Goal: Task Accomplishment & Management: Complete application form

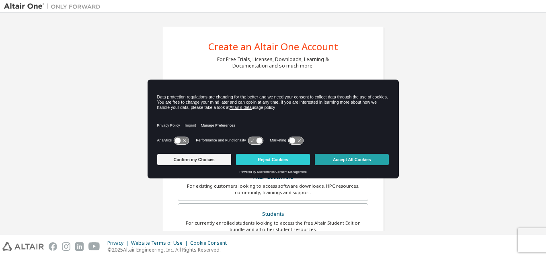
click at [340, 161] on button "Accept All Cookies" at bounding box center [352, 159] width 74 height 11
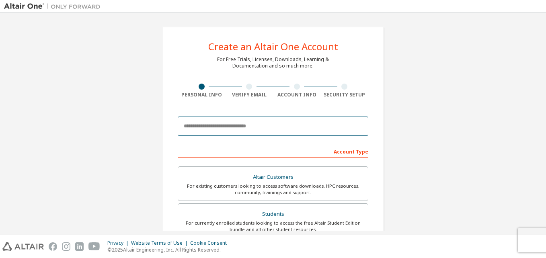
click at [256, 117] on input "email" at bounding box center [273, 126] width 191 height 19
click at [229, 126] on input "**********" at bounding box center [273, 126] width 191 height 19
type input "**********"
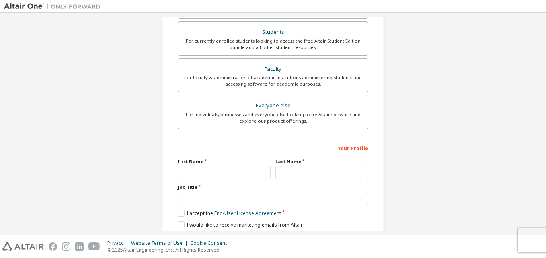
scroll to position [212, 0]
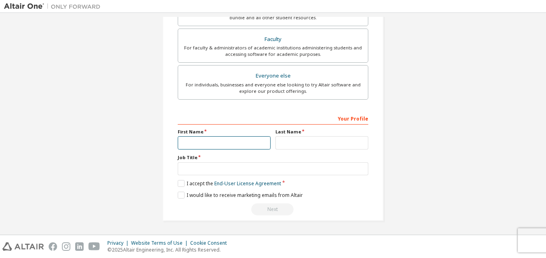
click at [234, 139] on input "text" at bounding box center [224, 142] width 93 height 13
type input "*"
type input "***"
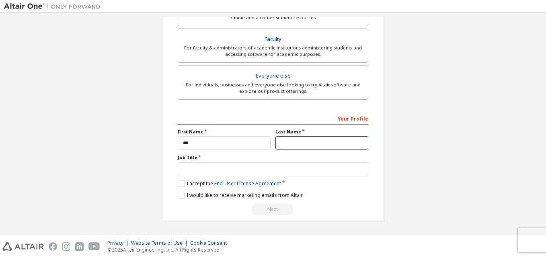
click at [307, 142] on input "text" at bounding box center [322, 142] width 93 height 13
type input "******"
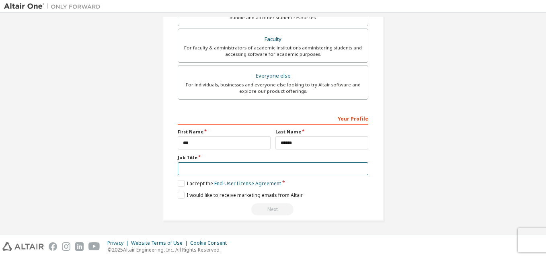
click at [268, 169] on input "text" at bounding box center [273, 169] width 191 height 13
type input "***"
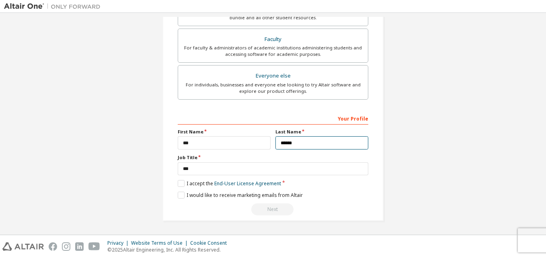
click at [316, 142] on input "******" at bounding box center [322, 142] width 93 height 13
type input "******"
click at [178, 179] on div "Your Profile First Name *** Last Name ****** Job Title *** Please provide State…" at bounding box center [273, 164] width 191 height 104
click at [178, 185] on label "I accept the End-User License Agreement" at bounding box center [229, 183] width 103 height 7
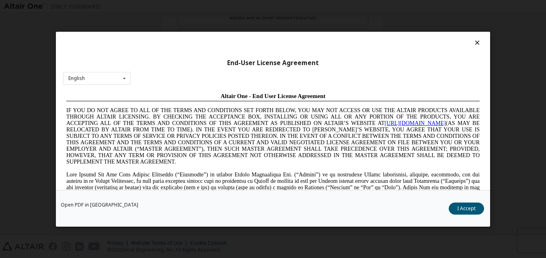
scroll to position [0, 0]
click at [117, 78] on div "English English Chinese French German Japanese Korean Portuguese" at bounding box center [97, 78] width 68 height 13
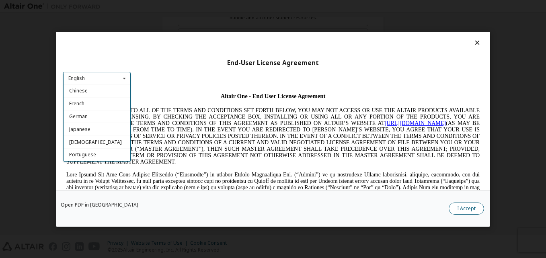
click at [468, 207] on button "I Accept" at bounding box center [466, 208] width 35 height 12
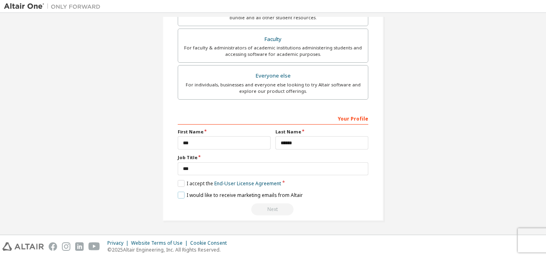
click at [182, 195] on label "I would like to receive marketing emails from Altair" at bounding box center [240, 195] width 125 height 7
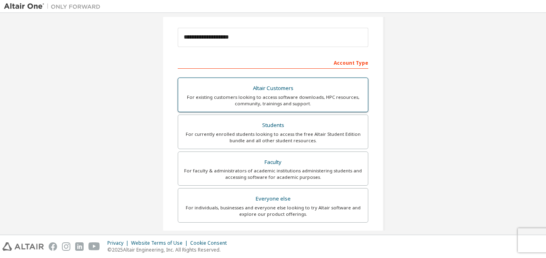
scroll to position [92, 0]
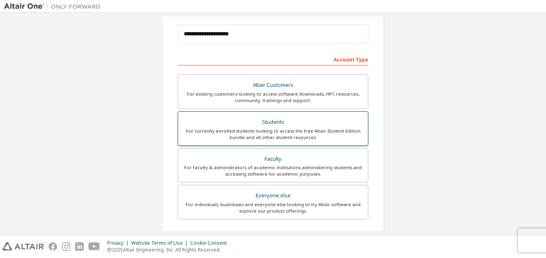
click at [289, 113] on label "Students For currently enrolled students looking to access the free Altair Stud…" at bounding box center [273, 128] width 191 height 35
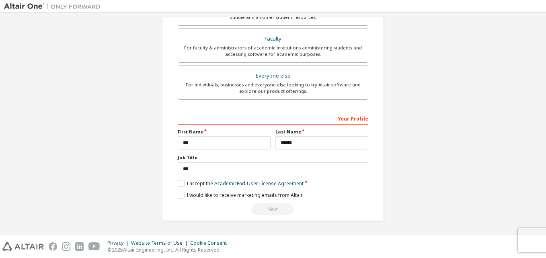
scroll to position [239, 0]
click at [183, 183] on label "I accept the Academic End-User License Agreement" at bounding box center [241, 183] width 126 height 7
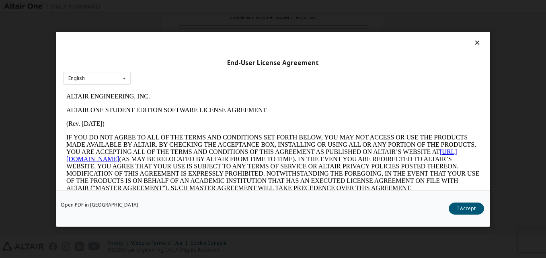
scroll to position [0, 0]
click at [469, 212] on button "I Accept" at bounding box center [466, 208] width 35 height 12
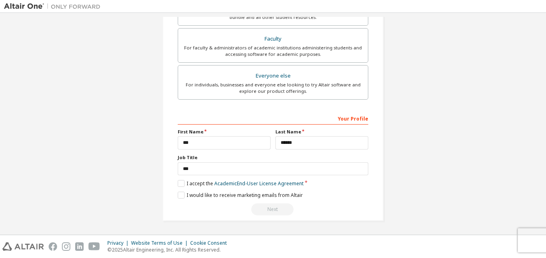
click at [274, 210] on div "Next" at bounding box center [273, 210] width 191 height 12
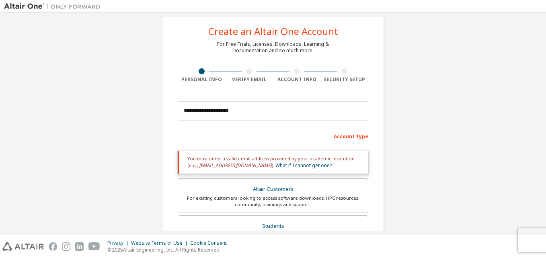
scroll to position [14, 0]
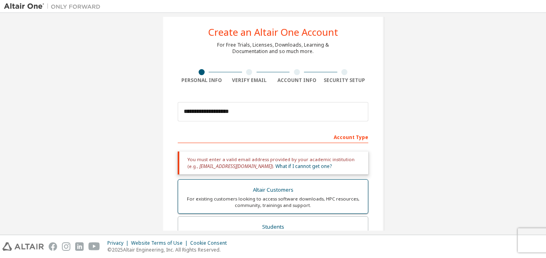
click at [272, 204] on div "For existing customers looking to access software downloads, HPC resources, com…" at bounding box center [273, 202] width 180 height 13
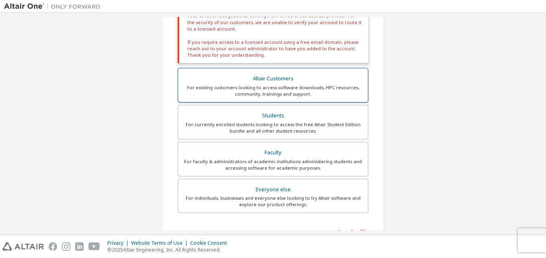
scroll to position [272, 0]
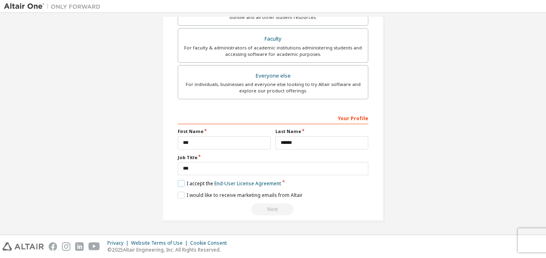
click at [181, 181] on label "I accept the End-User License Agreement" at bounding box center [229, 183] width 103 height 7
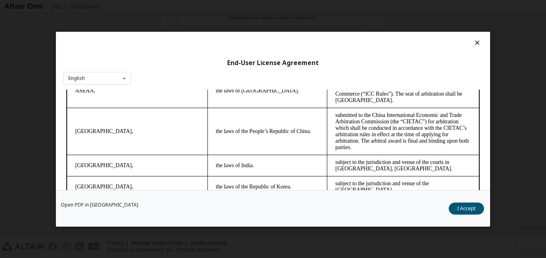
scroll to position [25, 0]
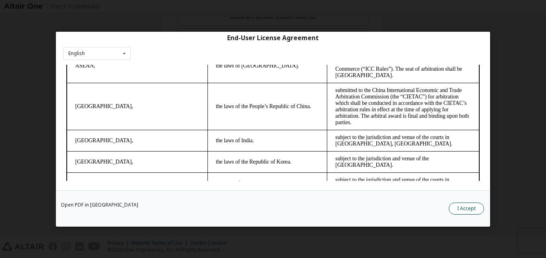
click at [470, 203] on button "I Accept" at bounding box center [466, 208] width 35 height 12
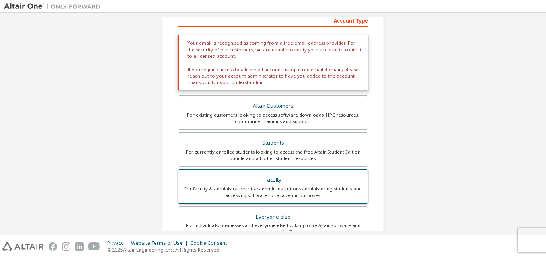
scroll to position [0, 0]
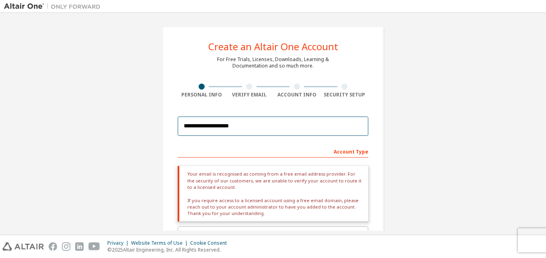
click at [300, 130] on input "**********" at bounding box center [273, 126] width 191 height 19
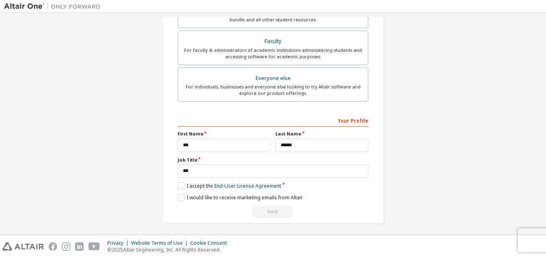
scroll to position [272, 0]
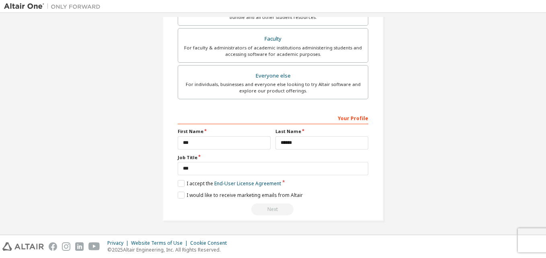
click at [272, 212] on div "Next" at bounding box center [273, 210] width 191 height 12
drag, startPoint x: 272, startPoint y: 212, endPoint x: 366, endPoint y: 205, distance: 94.8
click at [366, 205] on div "Next" at bounding box center [273, 210] width 191 height 12
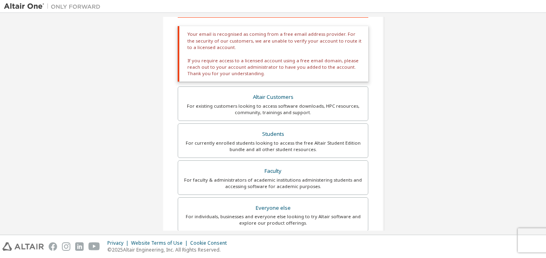
scroll to position [139, 0]
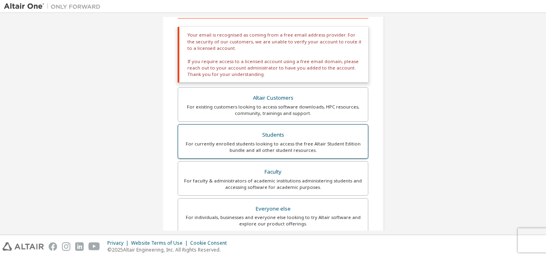
click at [319, 142] on div "For currently enrolled students looking to access the free Altair Student Editi…" at bounding box center [273, 147] width 180 height 13
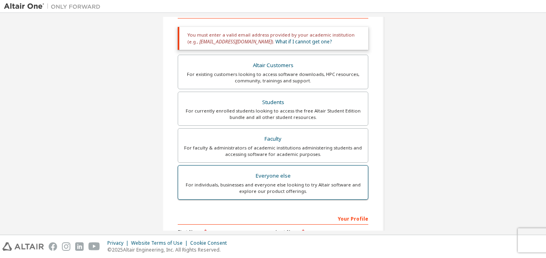
scroll to position [239, 0]
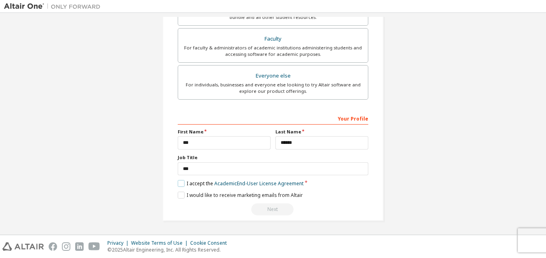
click at [178, 184] on label "I accept the Academic End-User License Agreement" at bounding box center [241, 183] width 126 height 7
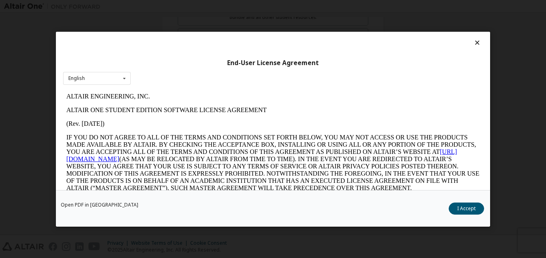
scroll to position [0, 0]
click at [74, 204] on link "Open PDF in [GEOGRAPHIC_DATA]" at bounding box center [100, 204] width 78 height 5
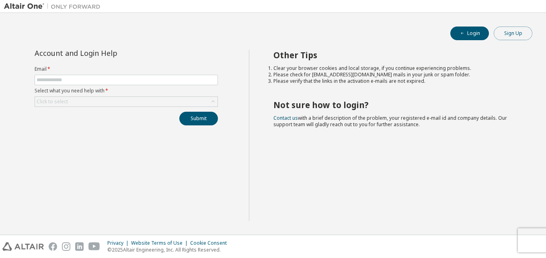
click at [512, 32] on button "Sign Up" at bounding box center [513, 34] width 39 height 14
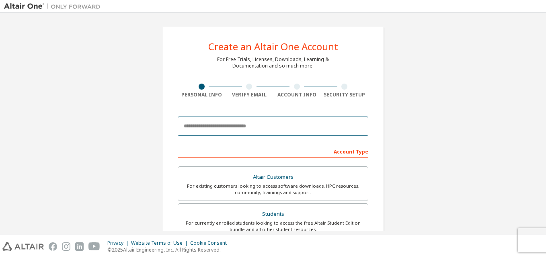
click at [251, 130] on input "email" at bounding box center [273, 126] width 191 height 19
type input "*"
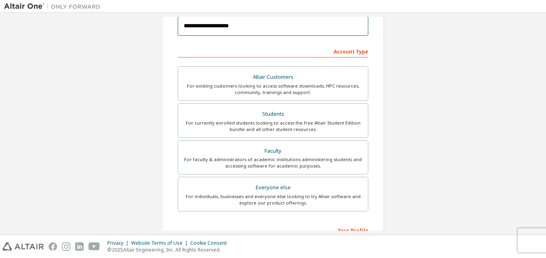
scroll to position [138, 0]
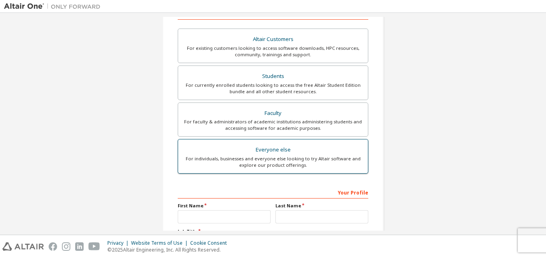
type input "**********"
click at [250, 164] on div "For individuals, businesses and everyone else looking to try Altair software an…" at bounding box center [273, 162] width 180 height 13
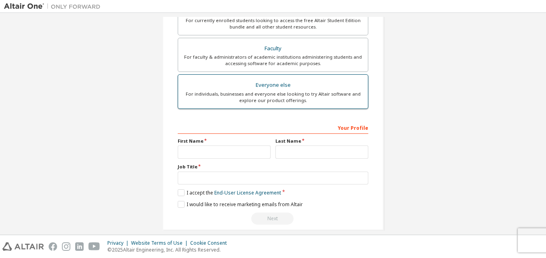
scroll to position [212, 0]
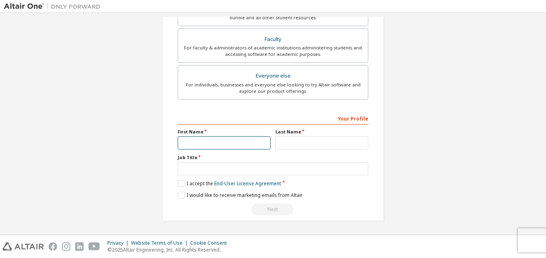
click at [214, 144] on input "text" at bounding box center [224, 142] width 93 height 13
type input "***"
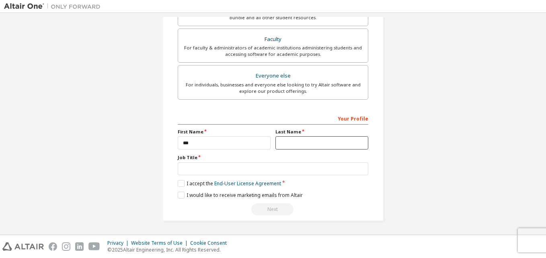
click at [304, 142] on input "text" at bounding box center [322, 142] width 93 height 13
type input "******"
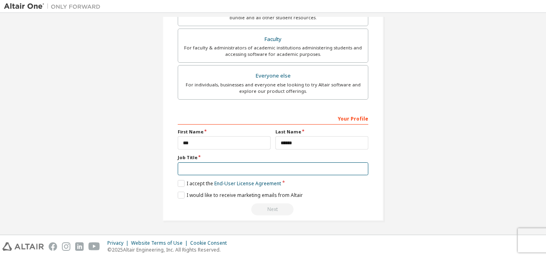
click at [221, 175] on input "text" at bounding box center [273, 169] width 191 height 13
type input "*****"
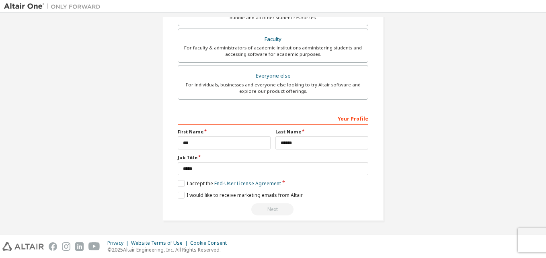
click at [178, 180] on div "Your Profile First Name *** Last Name ****** Job Title ***** Please provide Sta…" at bounding box center [273, 164] width 191 height 104
click at [179, 187] on label "I accept the End-User License Agreement" at bounding box center [229, 183] width 103 height 7
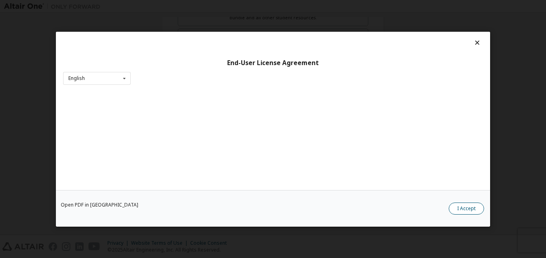
click at [461, 210] on button "I Accept" at bounding box center [466, 208] width 35 height 12
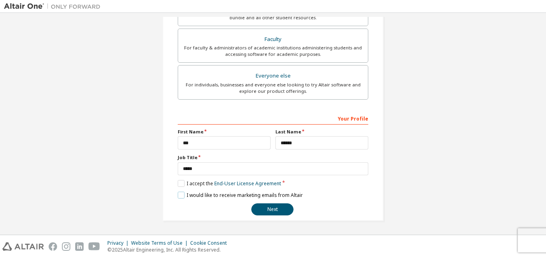
click at [178, 197] on label "I would like to receive marketing emails from Altair" at bounding box center [240, 195] width 125 height 7
click at [272, 213] on button "Next" at bounding box center [272, 210] width 42 height 12
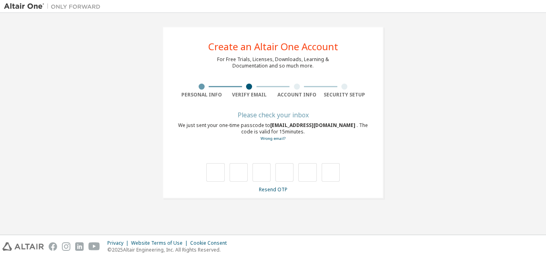
scroll to position [0, 0]
type input "*"
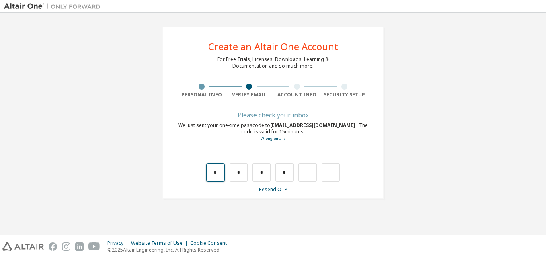
click at [217, 177] on input "*" at bounding box center [215, 172] width 18 height 19
type input "*"
click at [216, 175] on input "*" at bounding box center [215, 172] width 18 height 19
type input "*"
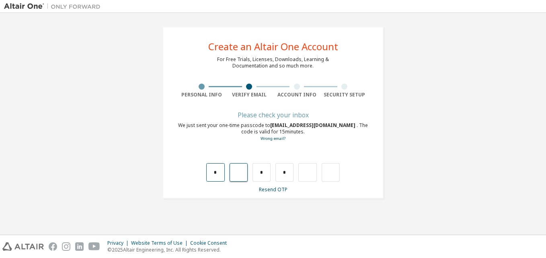
type input "*"
click at [261, 174] on input "text" at bounding box center [262, 172] width 18 height 19
type input "*"
click at [285, 173] on input "text" at bounding box center [285, 172] width 18 height 19
type input "*"
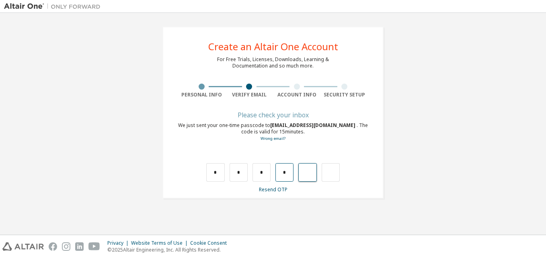
type input "*"
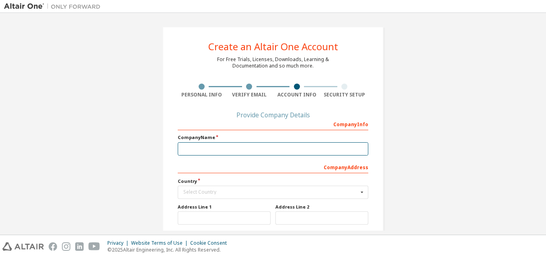
click at [252, 148] on input "text" at bounding box center [273, 148] width 191 height 13
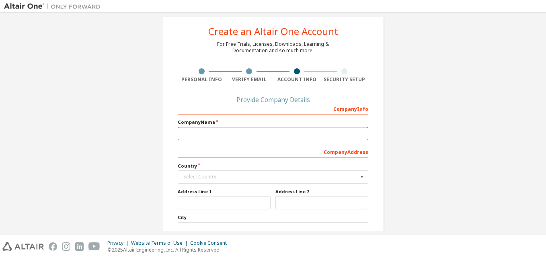
scroll to position [15, 0]
type input "**********"
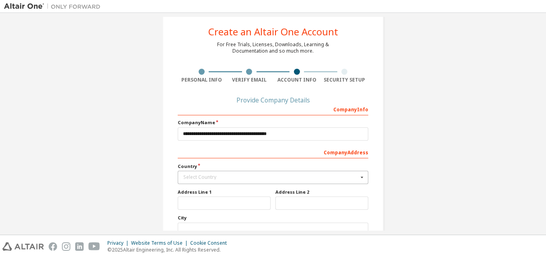
click at [222, 175] on div "Select Country" at bounding box center [270, 177] width 175 height 5
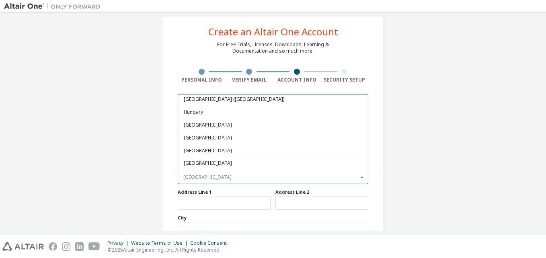
scroll to position [1243, 0]
click at [210, 154] on span "[GEOGRAPHIC_DATA]" at bounding box center [273, 152] width 179 height 5
type input "***"
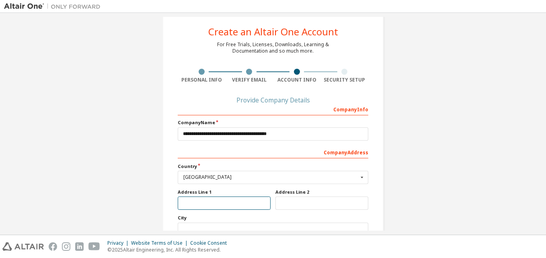
click at [204, 204] on input "text" at bounding box center [224, 203] width 93 height 13
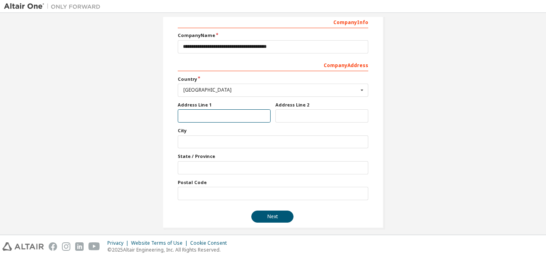
scroll to position [106, 0]
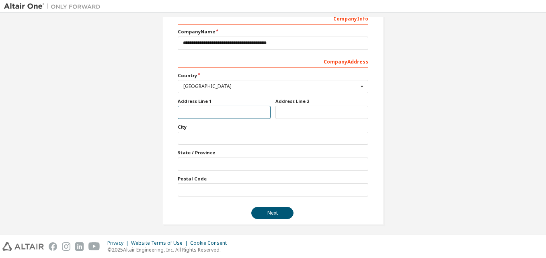
click at [212, 113] on input "text" at bounding box center [224, 112] width 93 height 13
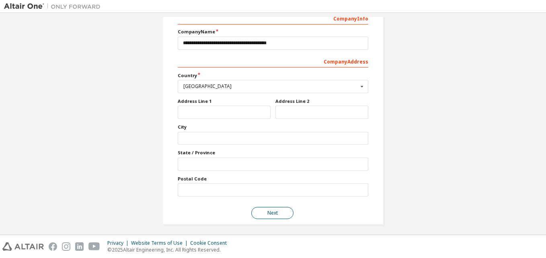
click at [273, 218] on button "Next" at bounding box center [272, 213] width 42 height 12
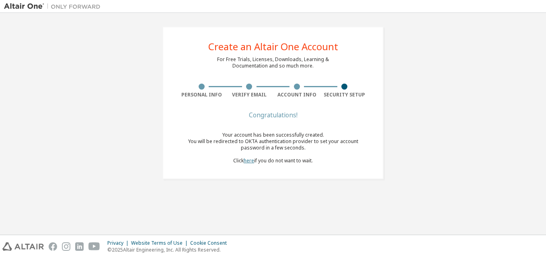
click at [248, 158] on link "here" at bounding box center [249, 160] width 10 height 7
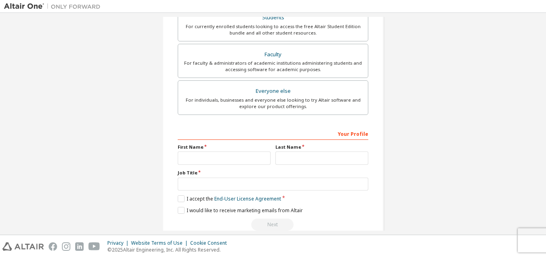
scroll to position [212, 0]
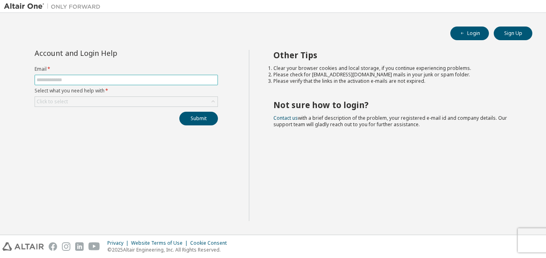
click at [84, 81] on input "text" at bounding box center [126, 80] width 179 height 6
type input "**********"
click at [85, 100] on div "Click to select" at bounding box center [126, 102] width 183 height 10
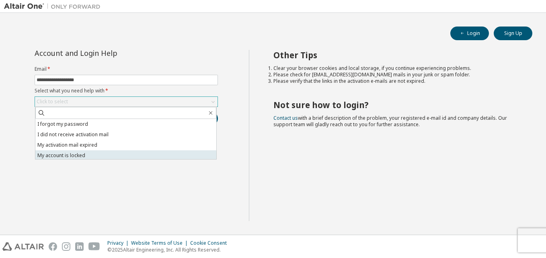
click at [67, 156] on li "My account is locked" at bounding box center [125, 155] width 181 height 10
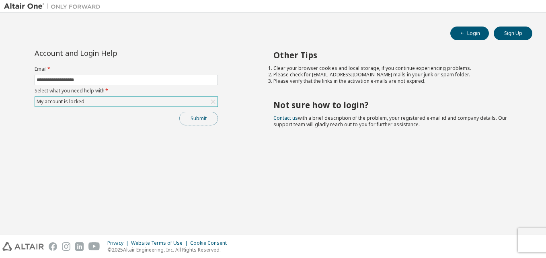
click at [198, 117] on button "Submit" at bounding box center [198, 119] width 39 height 14
click at [195, 121] on button "Submit" at bounding box center [198, 119] width 39 height 14
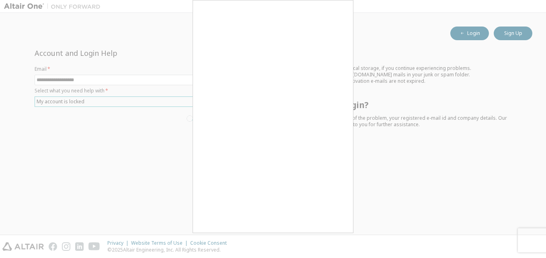
click at [403, 208] on div at bounding box center [273, 129] width 546 height 258
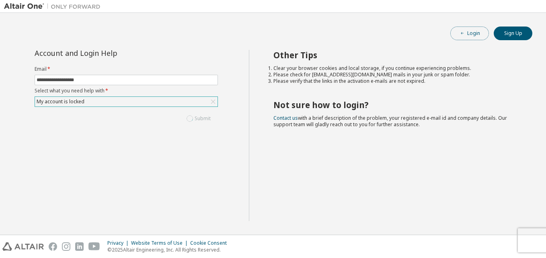
click at [470, 33] on button "Login" at bounding box center [470, 34] width 39 height 14
